Goal: Task Accomplishment & Management: Use online tool/utility

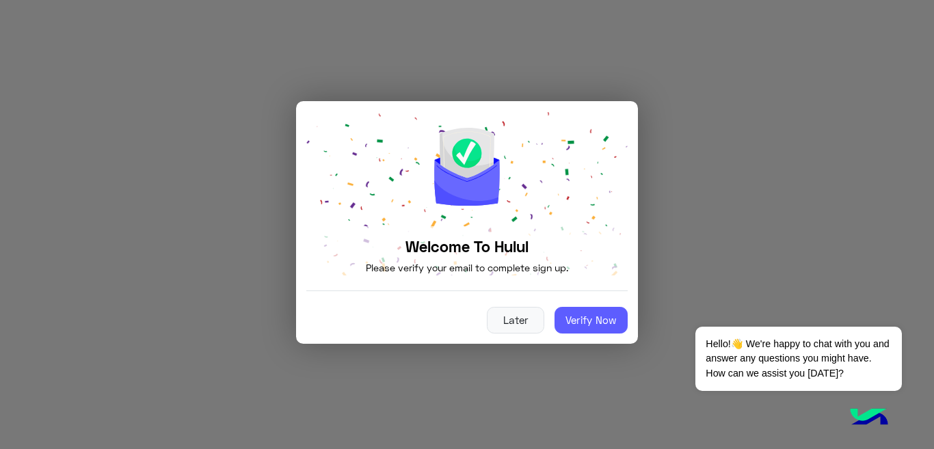
click at [587, 324] on button "Verify Now" at bounding box center [591, 320] width 73 height 27
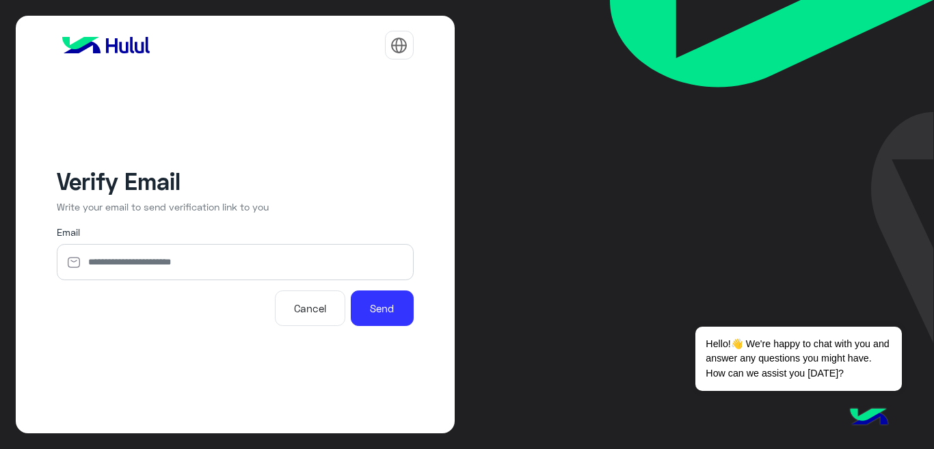
type input "**********"
click at [394, 306] on button "Send" at bounding box center [382, 309] width 63 height 36
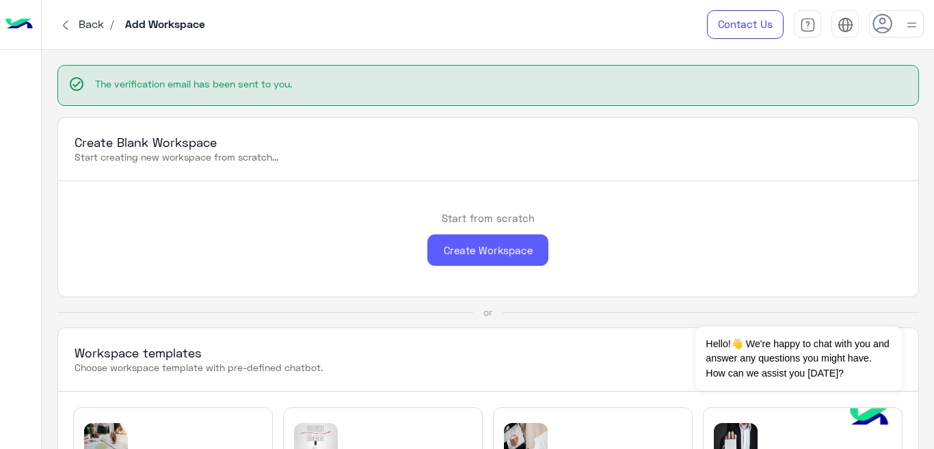
click at [479, 241] on div "Create Workspace" at bounding box center [487, 251] width 121 height 32
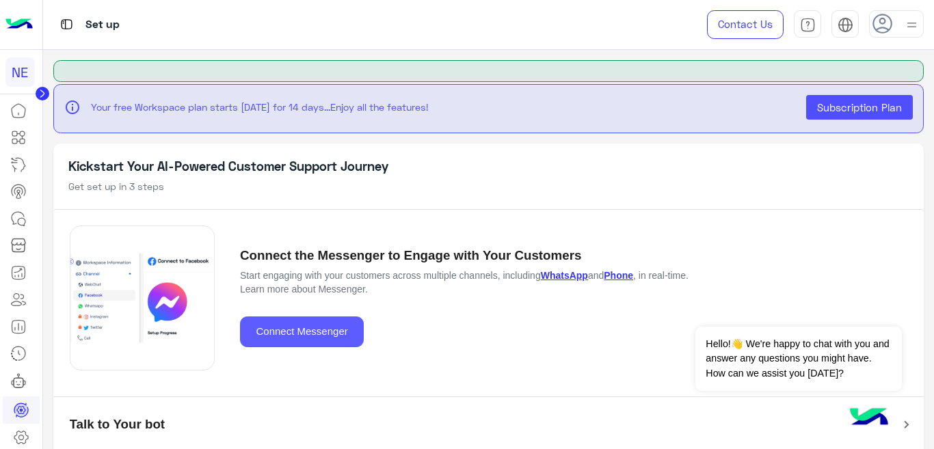
click at [344, 339] on button "Connect Messenger" at bounding box center [302, 332] width 124 height 31
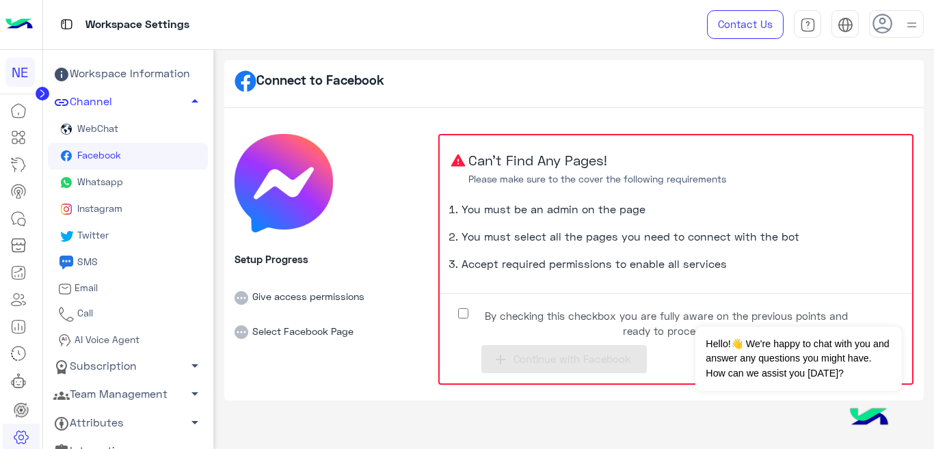
click at [114, 179] on span "Whatsapp" at bounding box center [99, 182] width 49 height 12
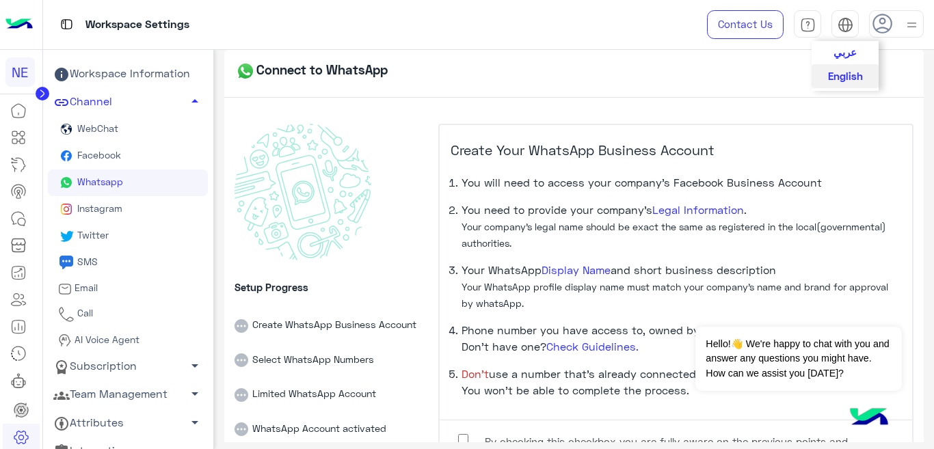
click at [847, 46] on span "عربي" at bounding box center [845, 52] width 23 height 12
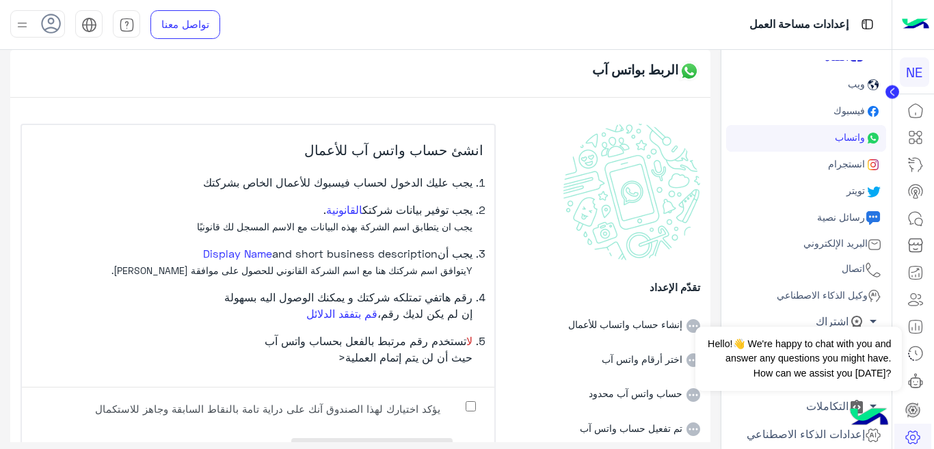
scroll to position [73, 0]
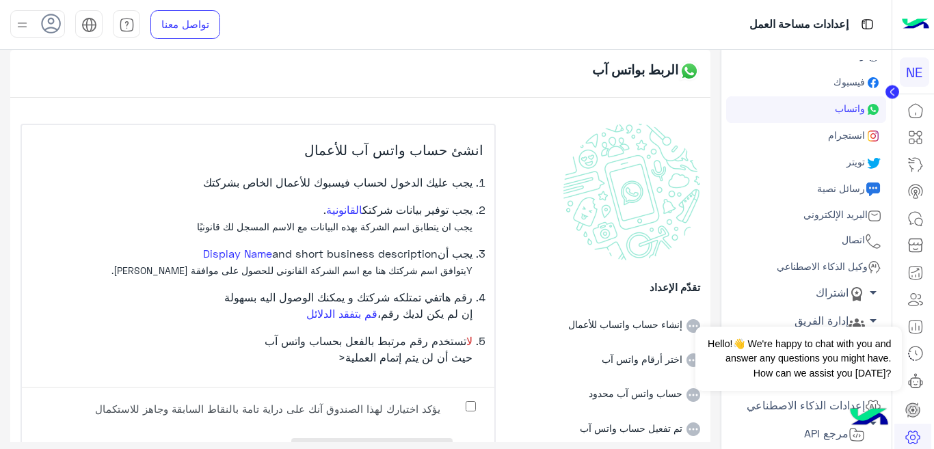
click at [648, 328] on li "إنشاء حساب واتساب للأعمال" at bounding box center [603, 315] width 193 height 35
click at [466, 402] on label "يؤكد اختيارك لهذا الصندوق آنك على دراية تامة بالنقاط السابقة وجاهز للاستكمال" at bounding box center [278, 413] width 410 height 31
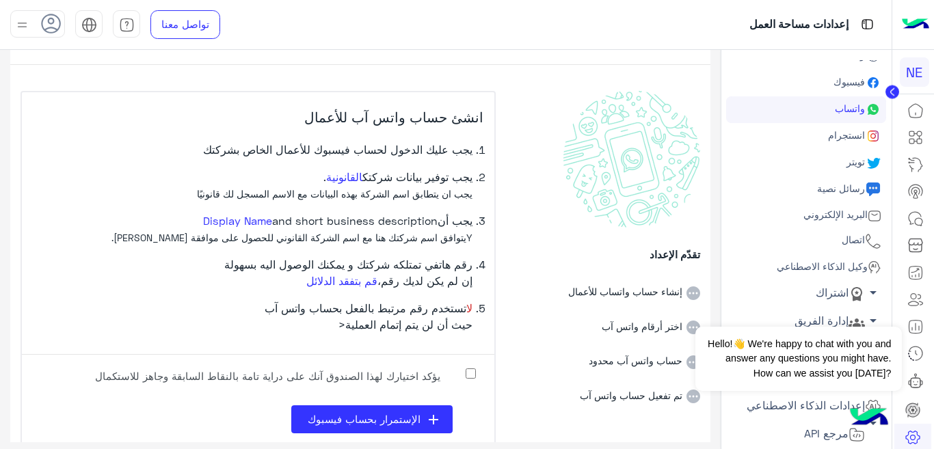
scroll to position [51, 0]
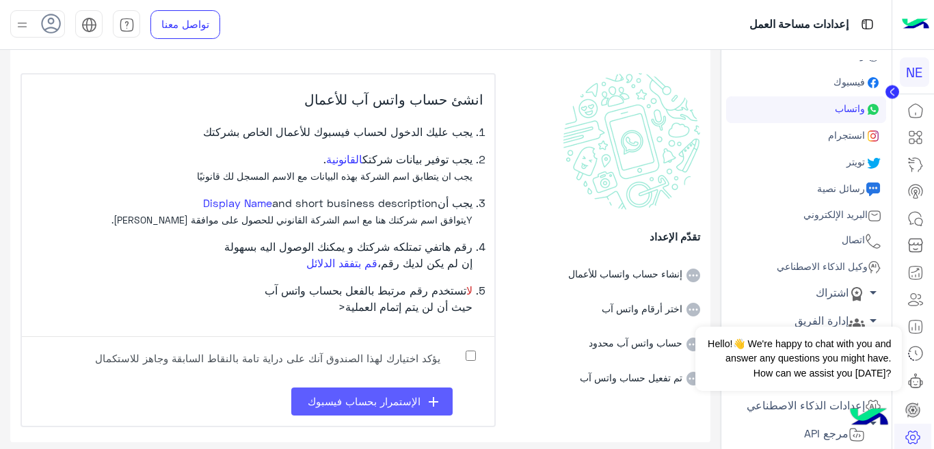
click at [435, 403] on icon "add" at bounding box center [433, 402] width 16 height 16
click at [395, 391] on button "add الإستمرار بحساب فيسبوك" at bounding box center [371, 402] width 161 height 28
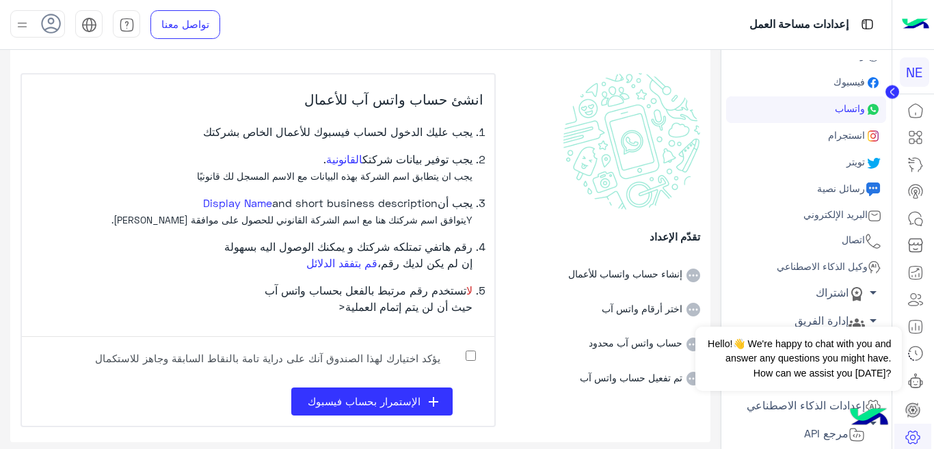
click at [864, 248] on link "اتصال" at bounding box center [806, 241] width 160 height 27
click at [859, 238] on span "اتصال" at bounding box center [852, 240] width 26 height 12
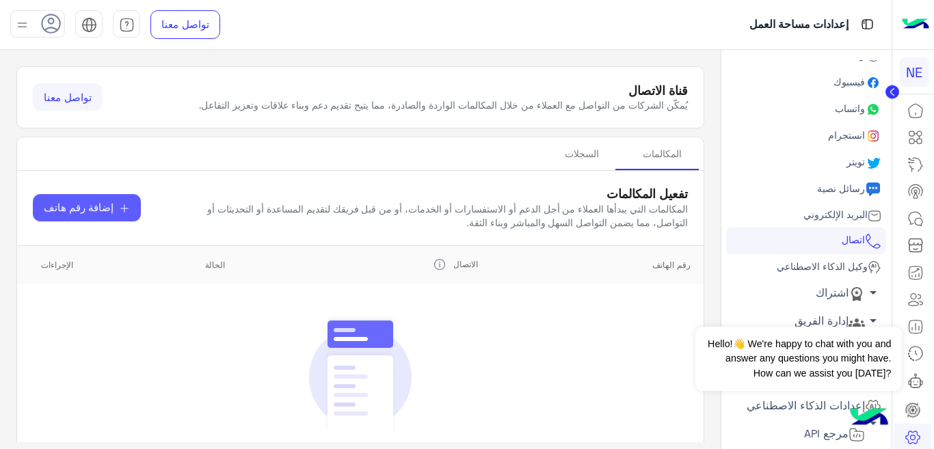
click at [88, 216] on span "إضافة رقم هاتف" at bounding box center [79, 208] width 70 height 16
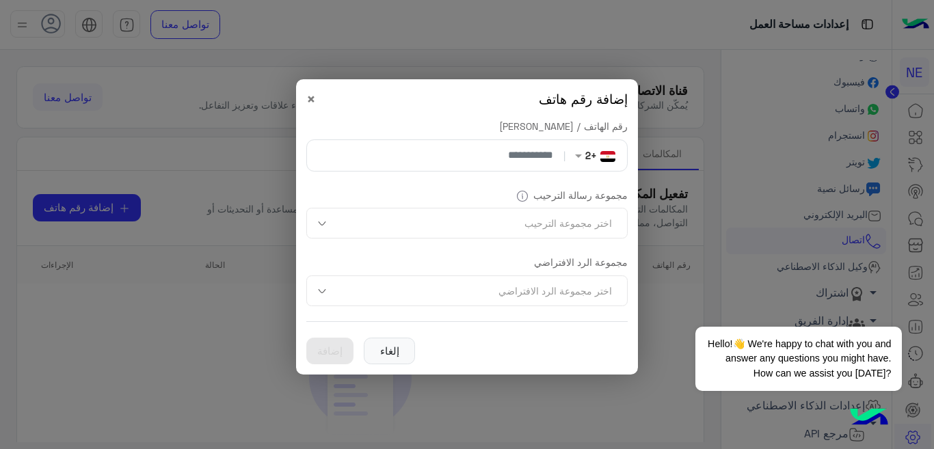
click at [352, 151] on input "number" at bounding box center [436, 155] width 249 height 31
type input "**********"
click at [322, 219] on span at bounding box center [323, 224] width 17 height 14
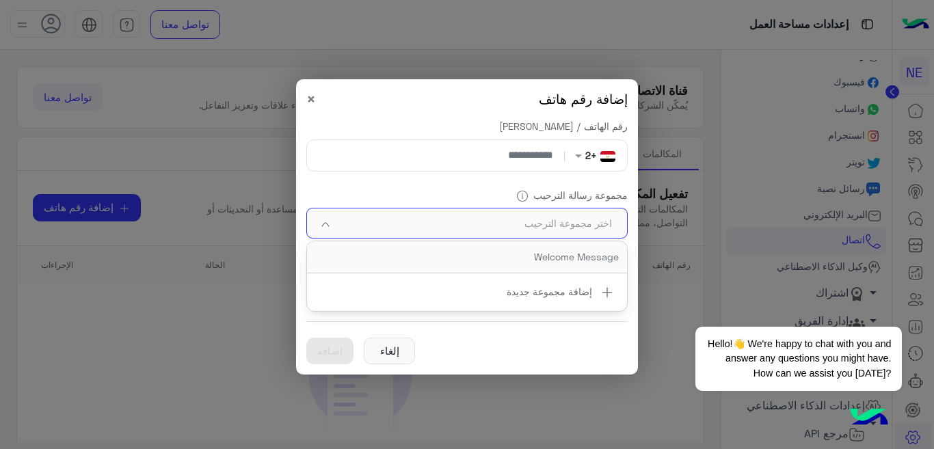
click at [438, 326] on div "إلغاء إضافة" at bounding box center [466, 342] width 321 height 43
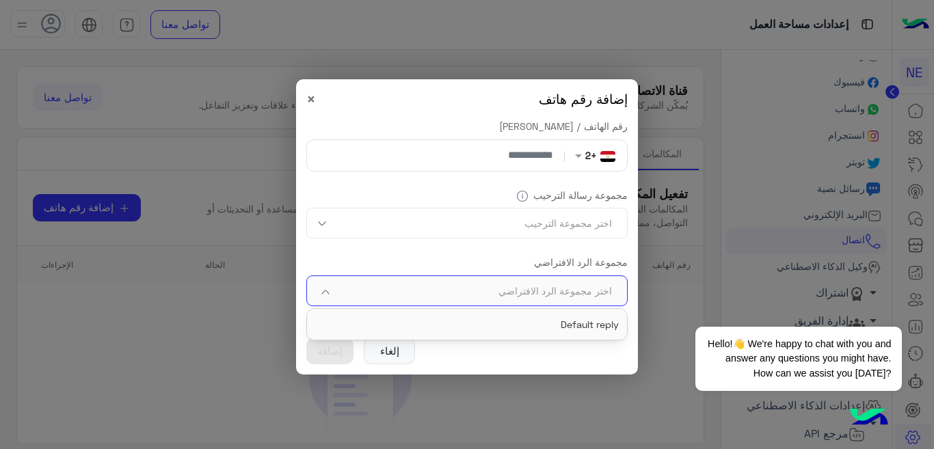
click at [328, 284] on span at bounding box center [323, 291] width 17 height 14
click at [465, 332] on div "Default reply" at bounding box center [467, 324] width 320 height 31
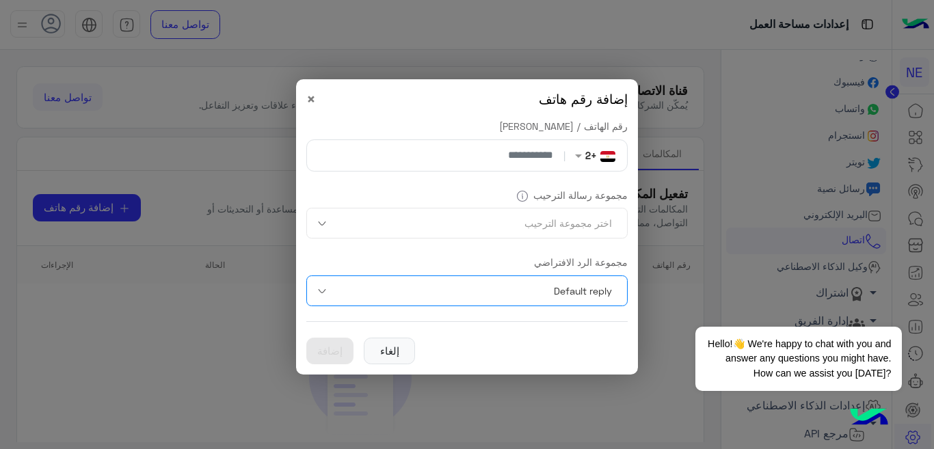
click at [351, 221] on div at bounding box center [467, 223] width 320 height 23
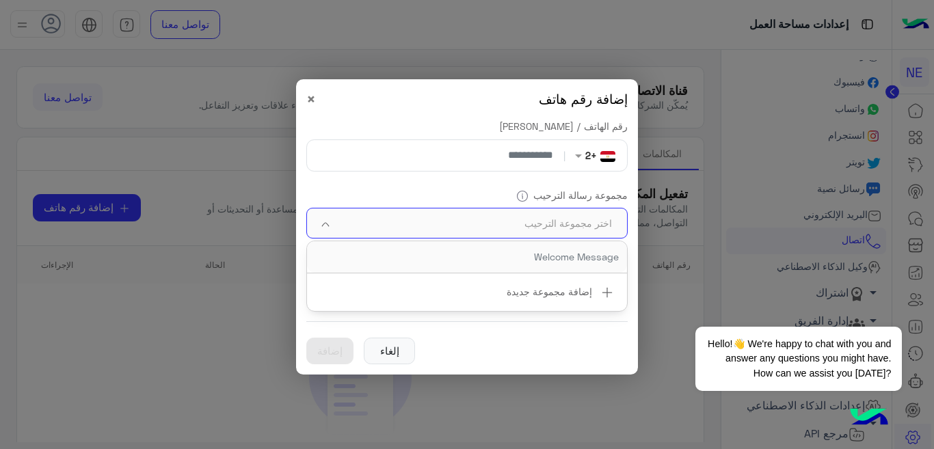
click at [436, 260] on div "Welcome Message" at bounding box center [467, 257] width 304 height 14
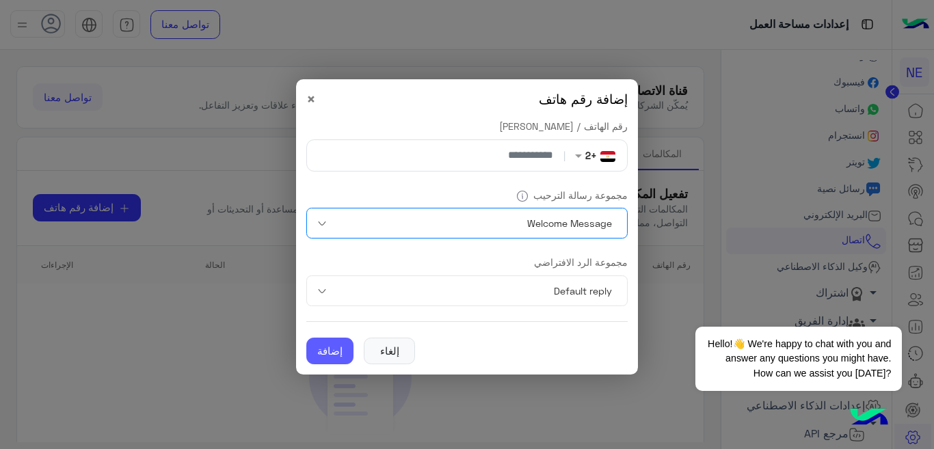
click at [317, 346] on button "إضافة" at bounding box center [329, 351] width 47 height 27
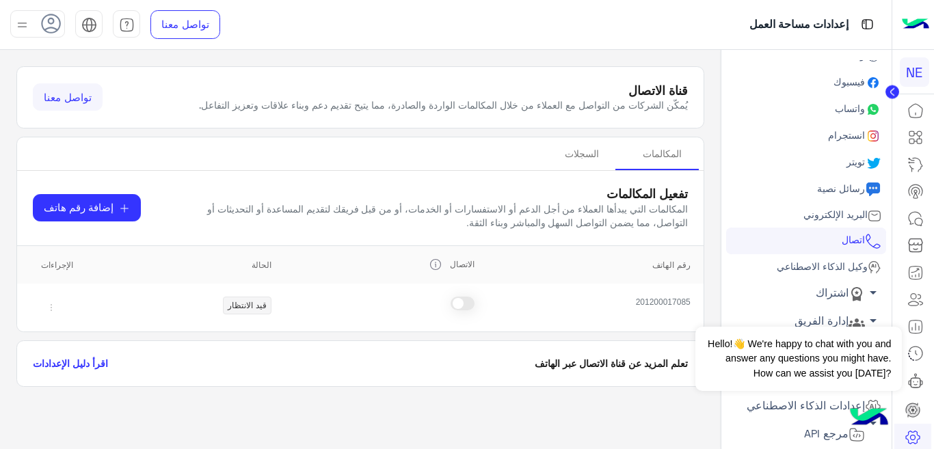
click at [460, 310] on span at bounding box center [463, 304] width 24 height 14
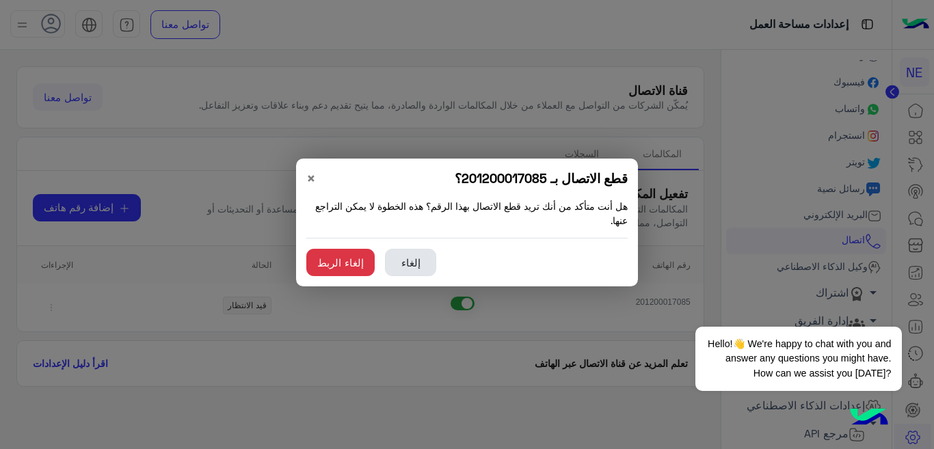
click at [423, 261] on button "إلغاء" at bounding box center [410, 262] width 51 height 27
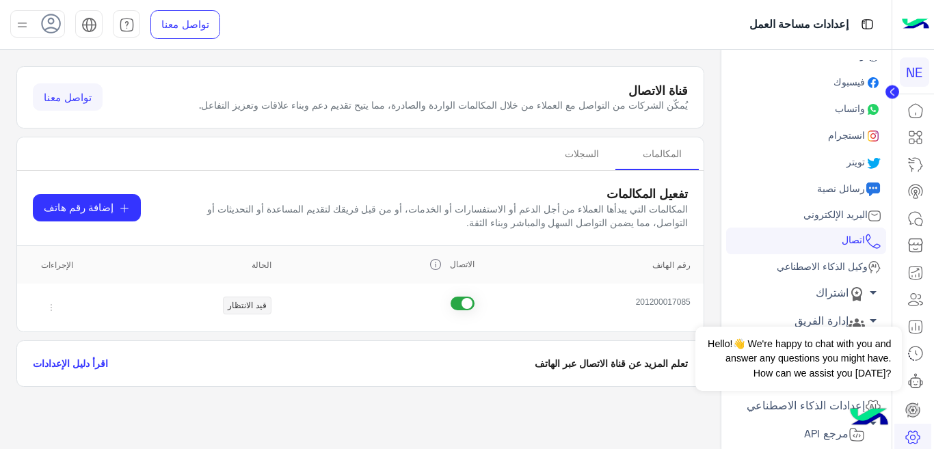
click at [70, 101] on link "تواصل معنا" at bounding box center [68, 96] width 70 height 27
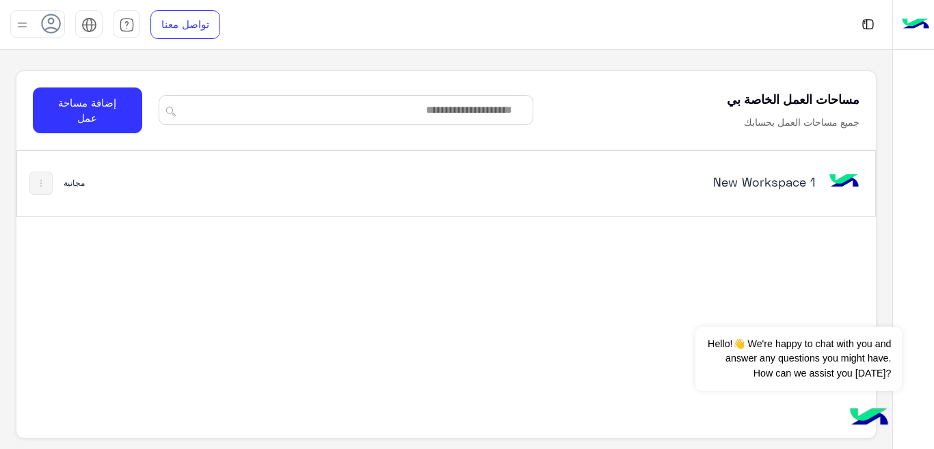
click at [36, 22] on div at bounding box center [37, 23] width 55 height 27
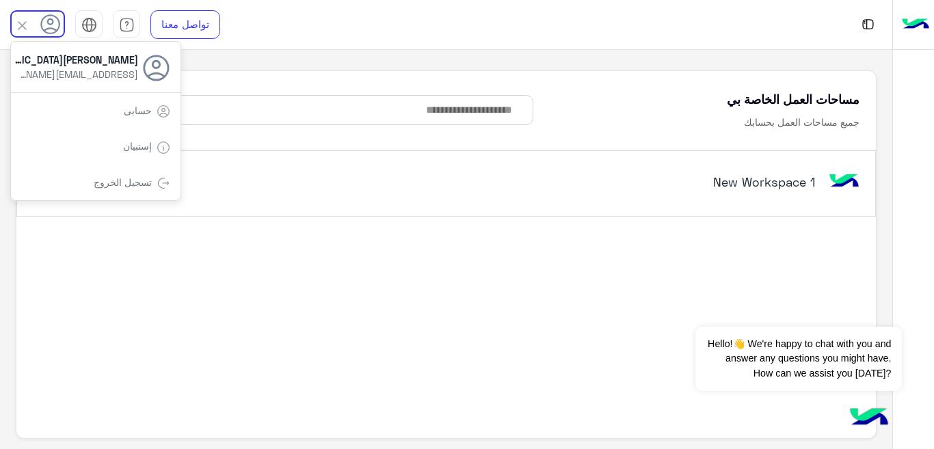
click at [140, 113] on link "حسابى" at bounding box center [138, 111] width 28 height 12
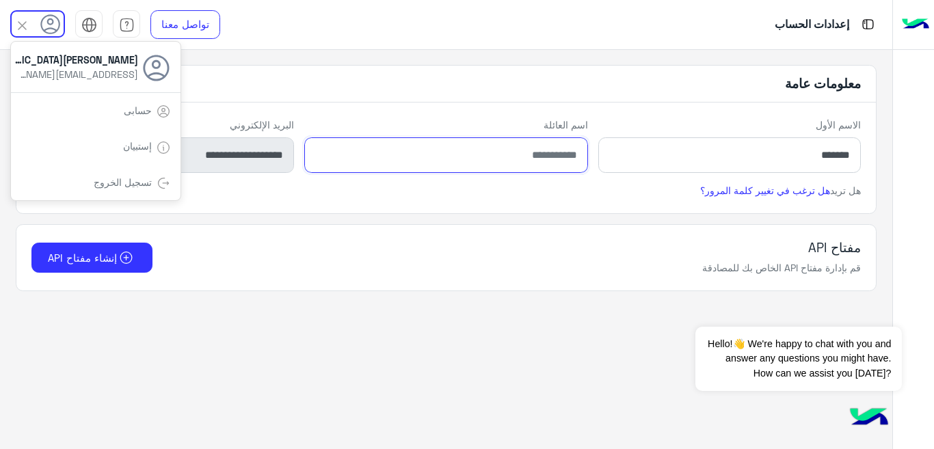
click at [373, 152] on input "اسم العائلة" at bounding box center [445, 155] width 283 height 36
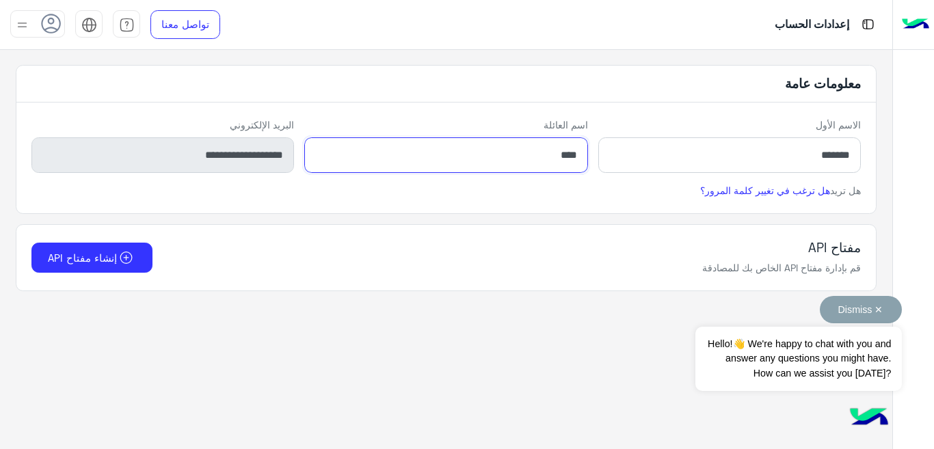
type input "****"
click at [877, 306] on button "Dismiss ✕" at bounding box center [861, 309] width 82 height 27
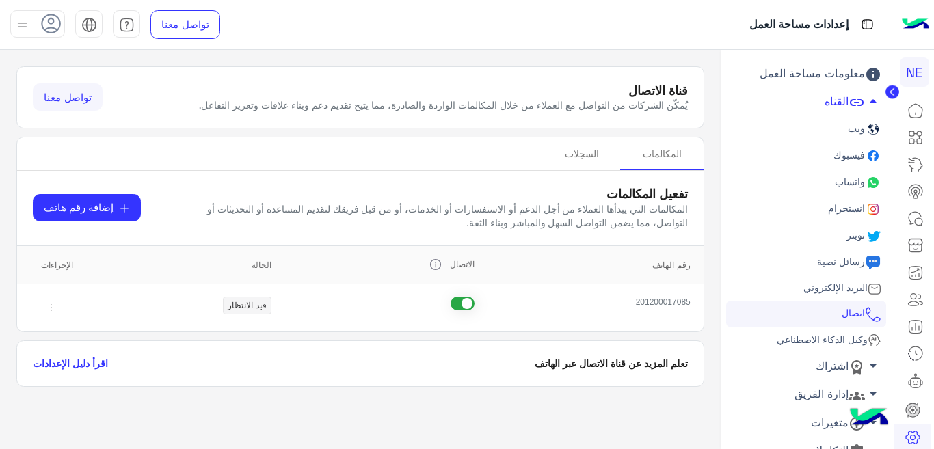
click at [774, 338] on span "وكيل الذكاء الاصطناعي" at bounding box center [821, 340] width 94 height 12
click at [807, 341] on span "وكيل الذكاء الاصطناعي" at bounding box center [821, 340] width 94 height 12
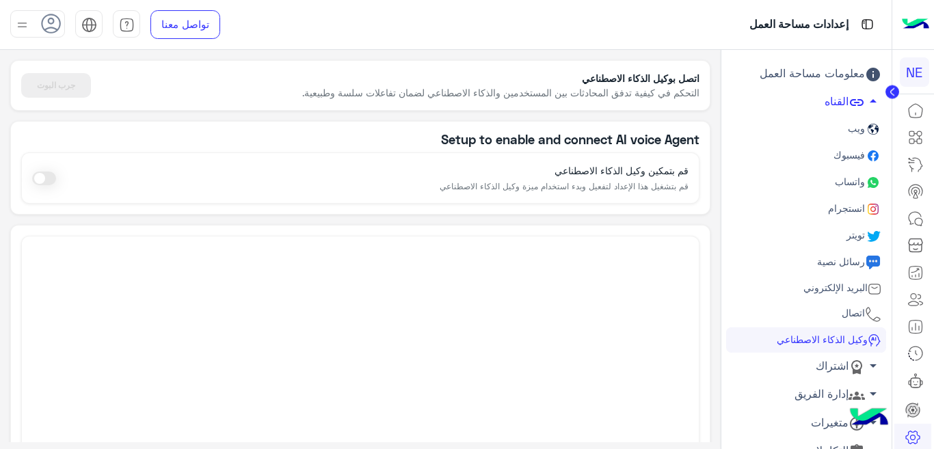
click at [54, 179] on span at bounding box center [44, 179] width 24 height 14
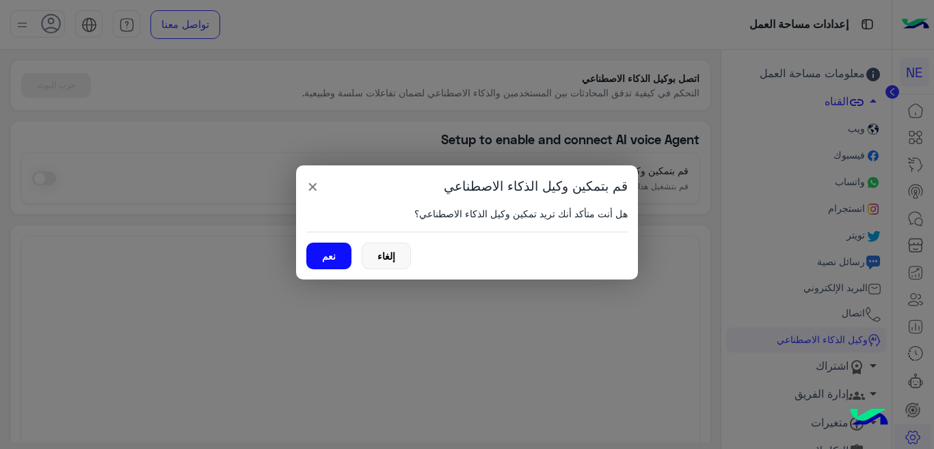
click at [320, 254] on button "نعم" at bounding box center [328, 256] width 45 height 27
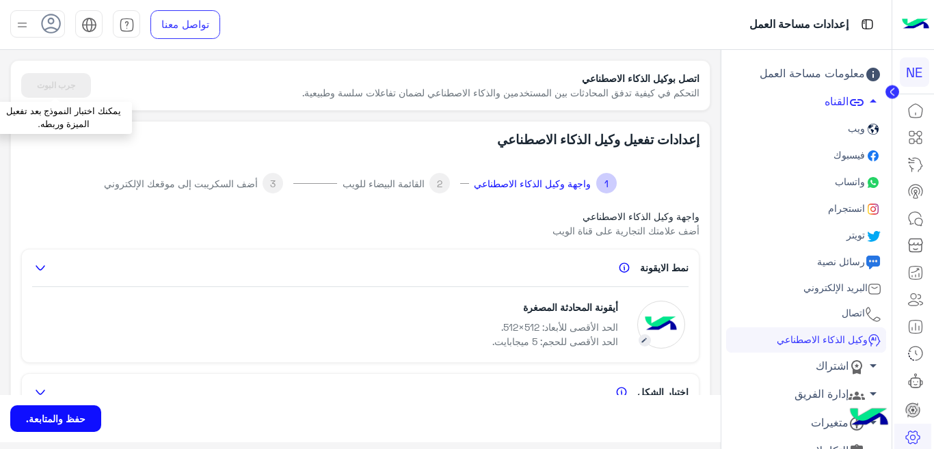
click at [58, 80] on div "جرب البوت" at bounding box center [56, 85] width 70 height 25
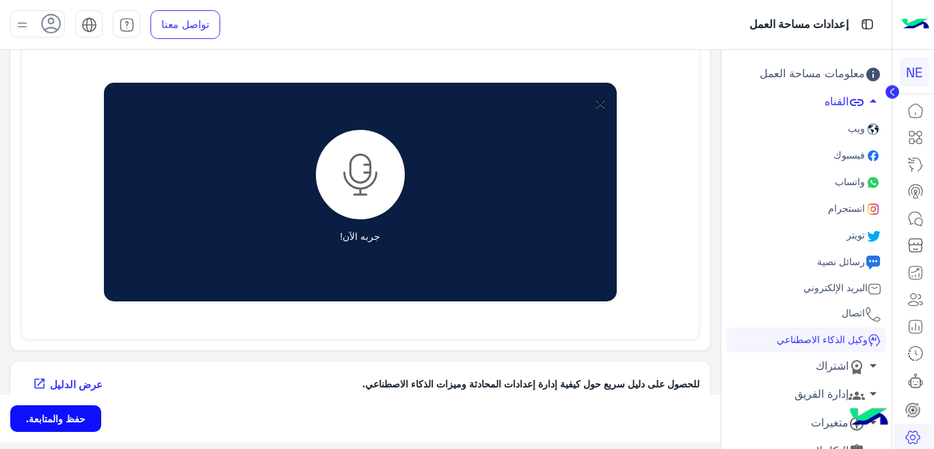
scroll to position [613, 0]
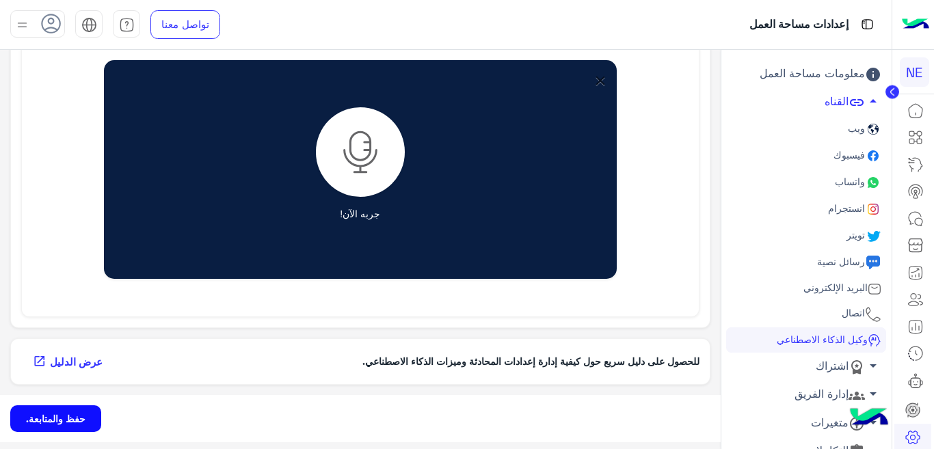
click at [46, 421] on button "حفظ والمتابعة." at bounding box center [55, 418] width 91 height 27
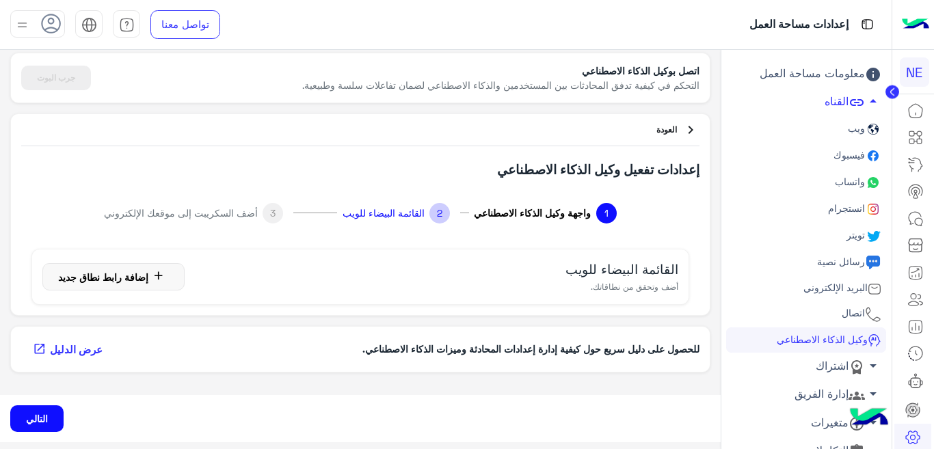
click at [77, 280] on span "إضافة رابط نطاق جديد" at bounding box center [103, 277] width 90 height 12
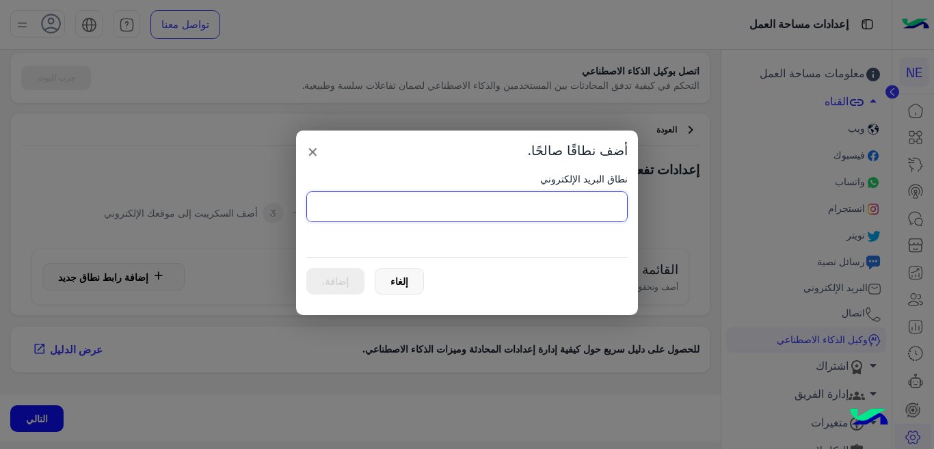
click at [428, 215] on input "text" at bounding box center [466, 206] width 321 height 31
click at [371, 204] on input "text" at bounding box center [466, 206] width 321 height 31
type input "**********"
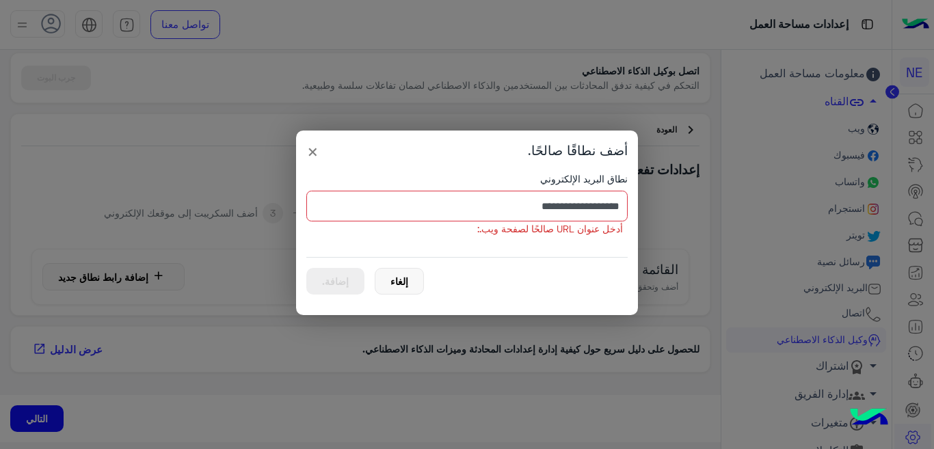
drag, startPoint x: 418, startPoint y: 3, endPoint x: 409, endPoint y: 274, distance: 270.9
click at [409, 274] on button "إلغاء" at bounding box center [399, 281] width 49 height 27
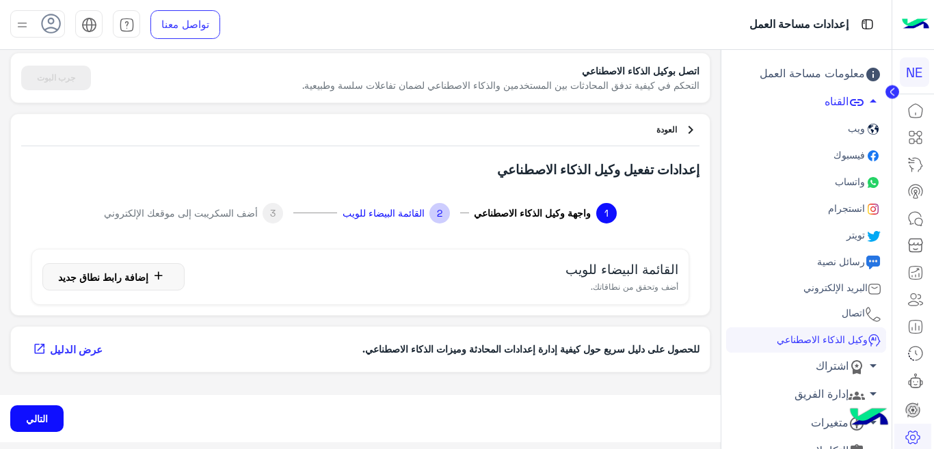
click at [40, 414] on button "التالي" at bounding box center [36, 418] width 53 height 27
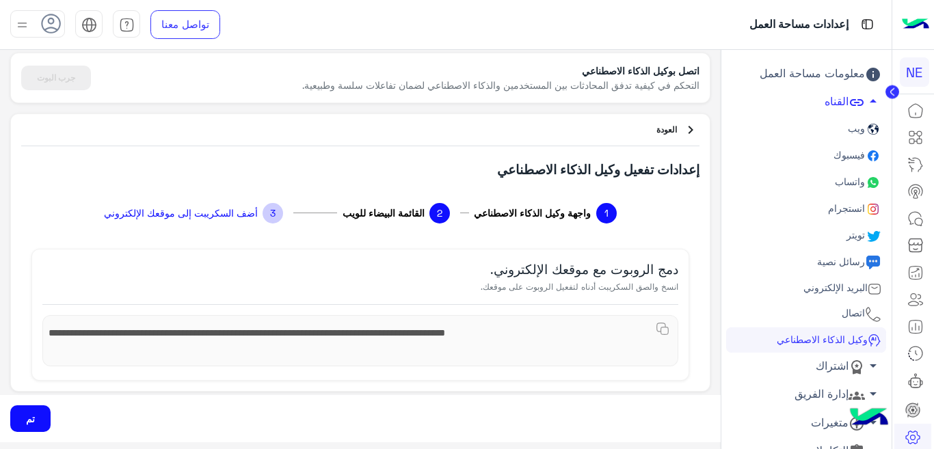
click at [40, 414] on button "تم" at bounding box center [30, 418] width 40 height 27
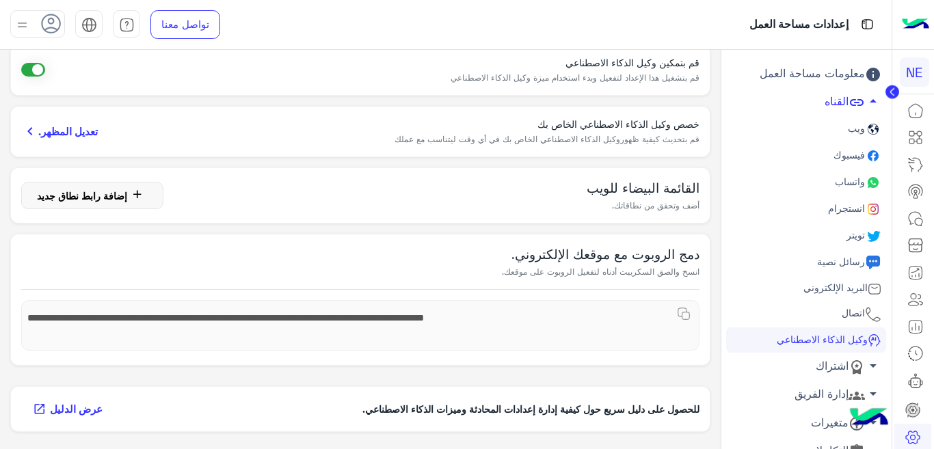
scroll to position [77, 0]
click at [91, 137] on span "تعديل المظهر." at bounding box center [67, 132] width 59 height 16
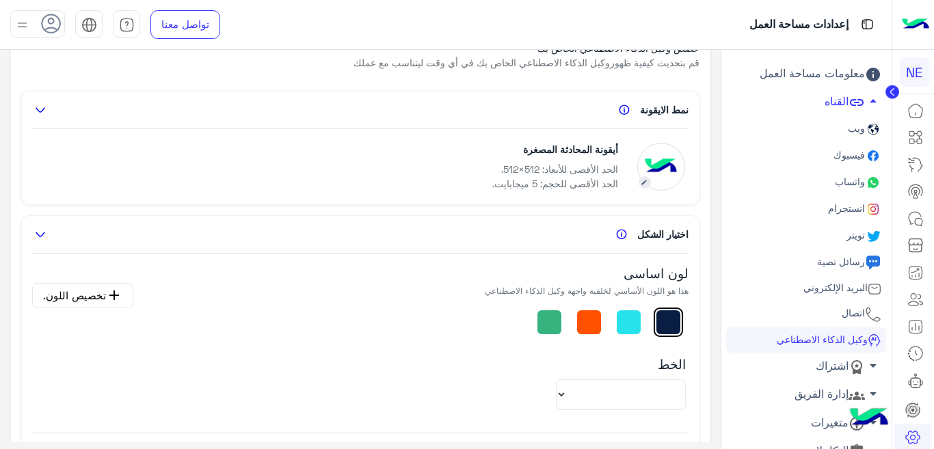
scroll to position [494, 0]
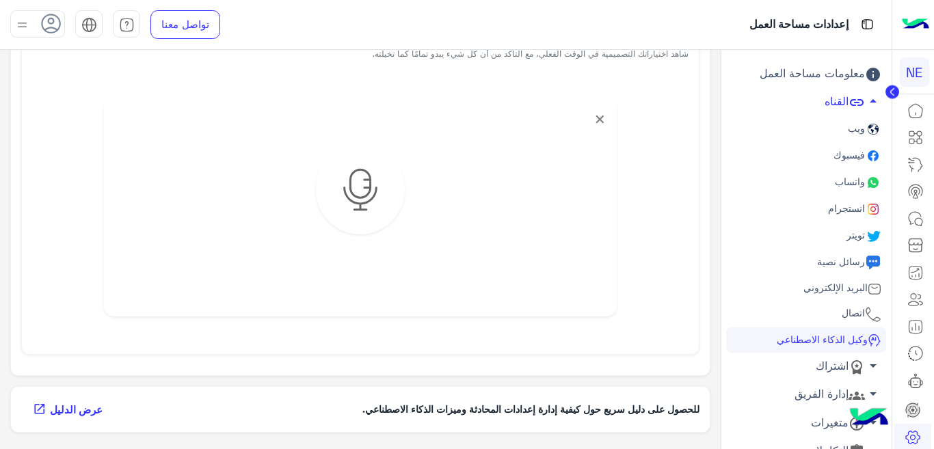
select select "**********"
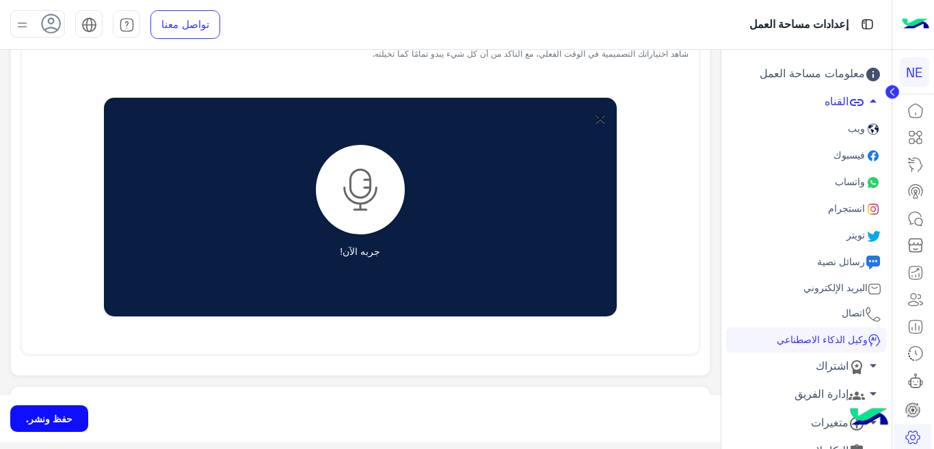
click at [363, 210] on img at bounding box center [360, 190] width 89 height 90
click at [363, 208] on img at bounding box center [360, 190] width 89 height 90
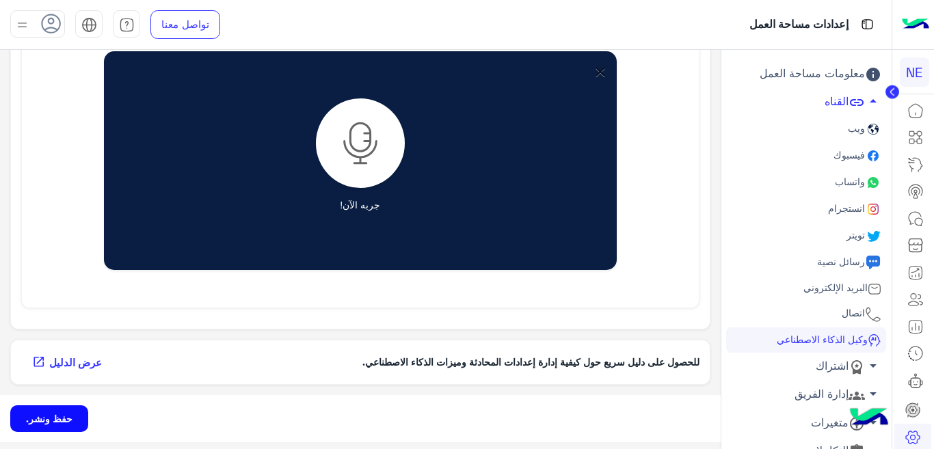
scroll to position [541, 0]
click at [67, 358] on span "عرض الدليل" at bounding box center [75, 363] width 53 height 16
click at [59, 423] on button "حفظ ونشر." at bounding box center [49, 418] width 78 height 27
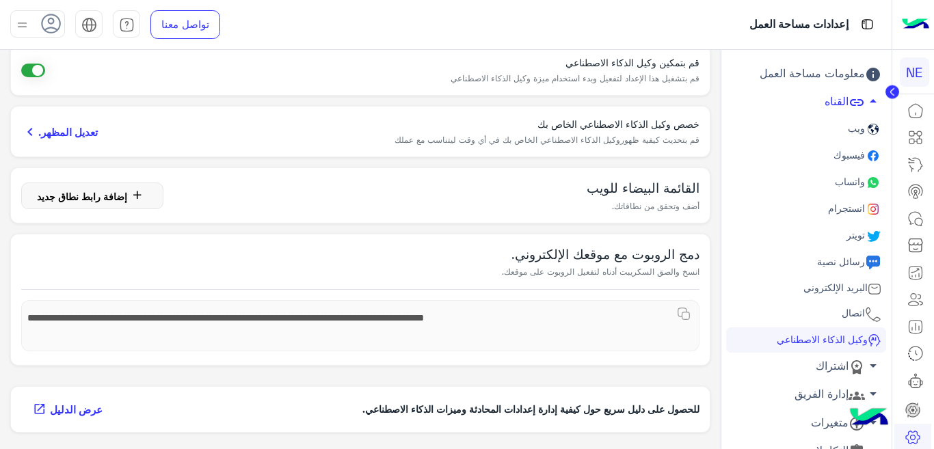
scroll to position [77, 0]
click at [127, 198] on span "إضافة رابط نطاق جديد" at bounding box center [82, 196] width 90 height 12
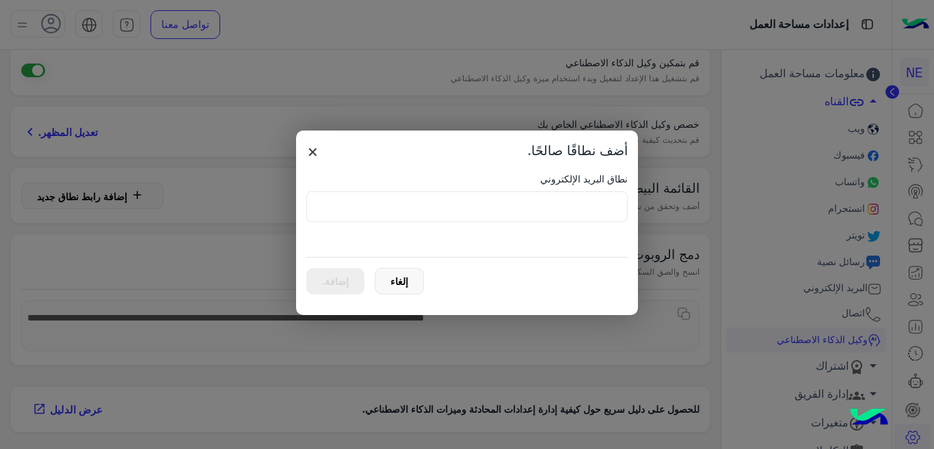
click at [312, 148] on span "×" at bounding box center [312, 151] width 13 height 25
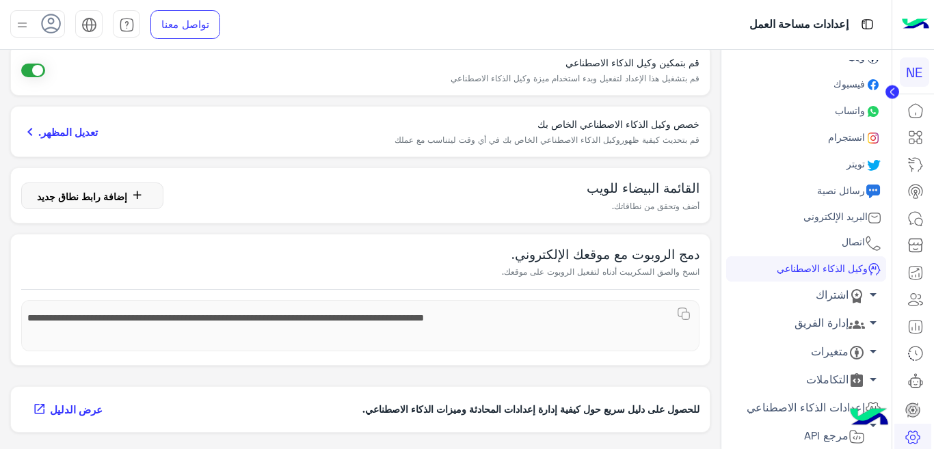
scroll to position [73, 0]
click at [838, 316] on link "إدارة الفريق arrow_drop_down" at bounding box center [806, 322] width 160 height 28
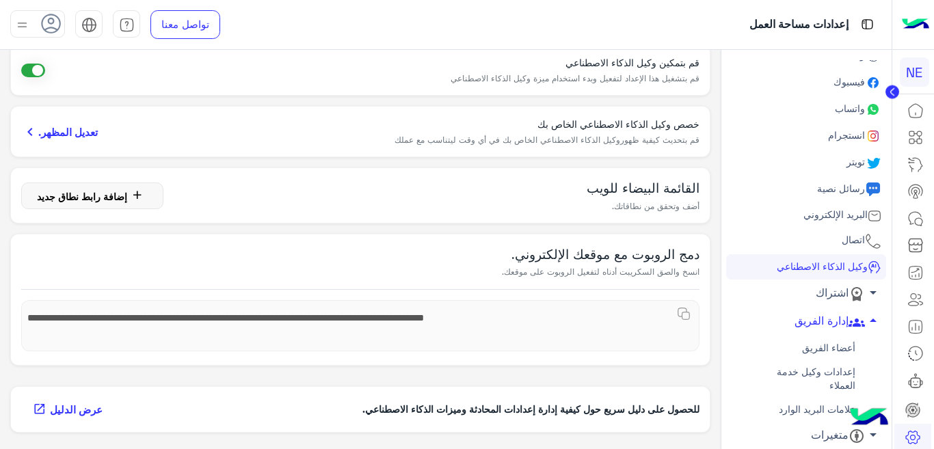
click at [826, 345] on link "أعضاء الفريق" at bounding box center [806, 348] width 160 height 24
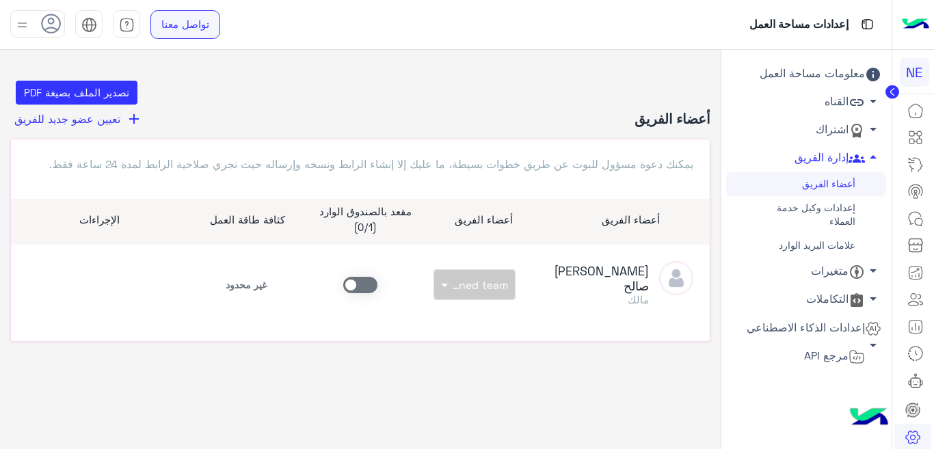
click at [181, 26] on link "تواصل معنا" at bounding box center [185, 24] width 70 height 29
